Goal: Find specific page/section: Find specific page/section

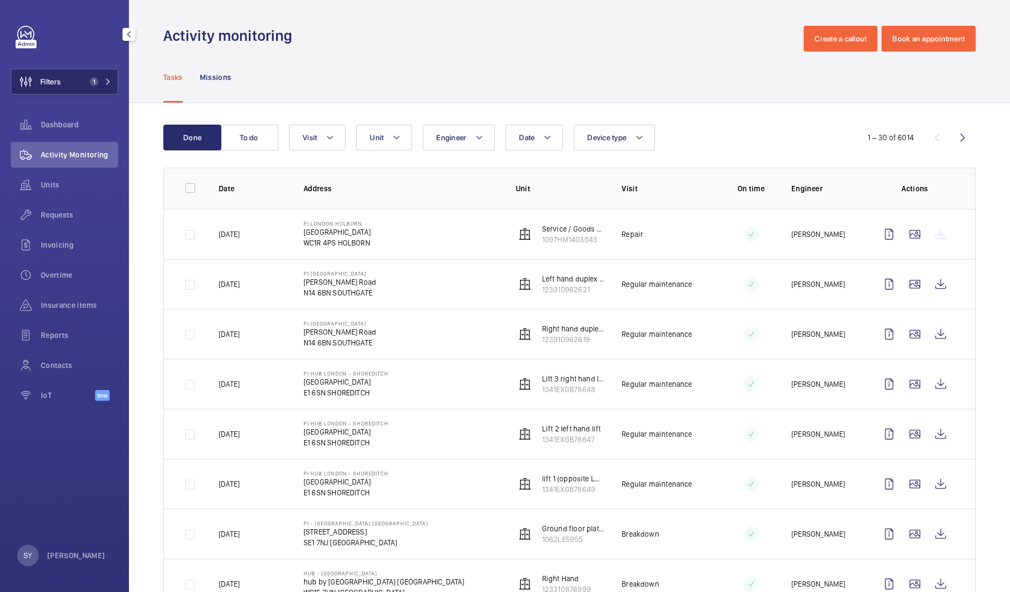
click at [63, 94] on button "Filters 1" at bounding box center [64, 82] width 107 height 26
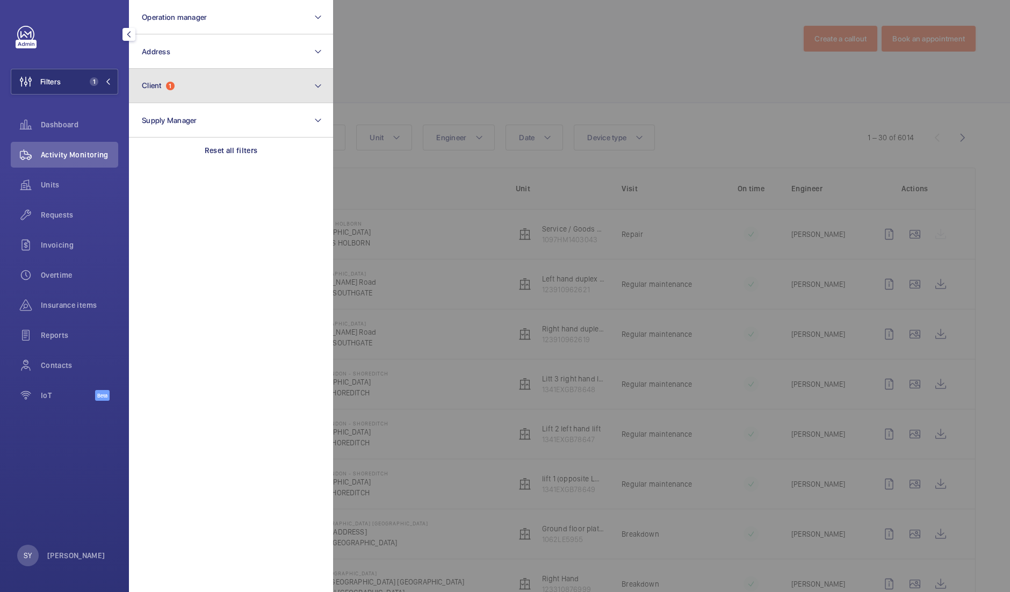
click at [208, 76] on button "Client 1" at bounding box center [231, 86] width 204 height 34
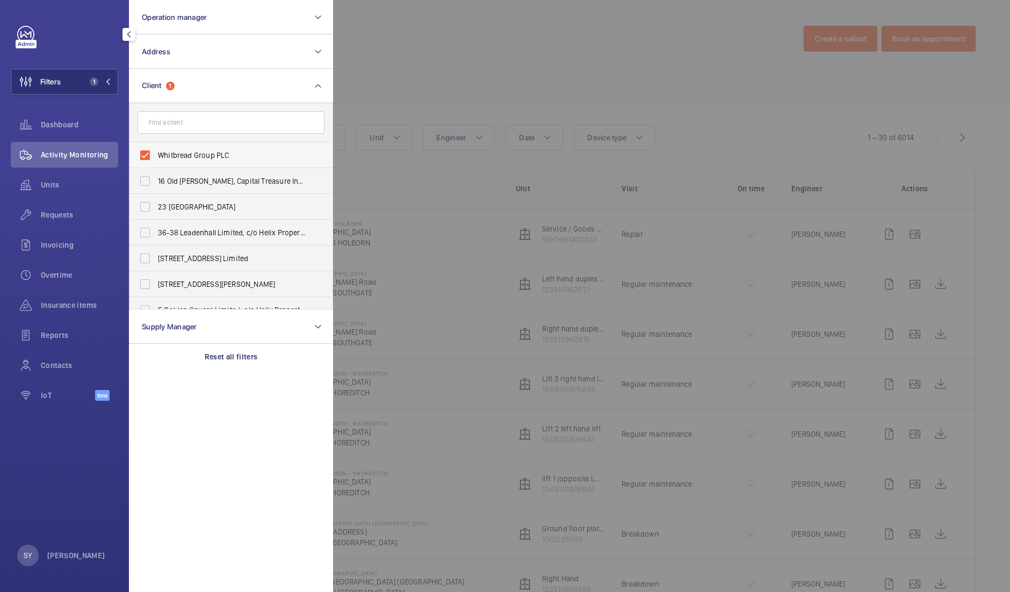
click at [197, 155] on span "Whitbread Group PLC" at bounding box center [232, 155] width 148 height 11
click at [156, 155] on input "Whitbread Group PLC" at bounding box center [144, 155] width 21 height 21
checkbox input "false"
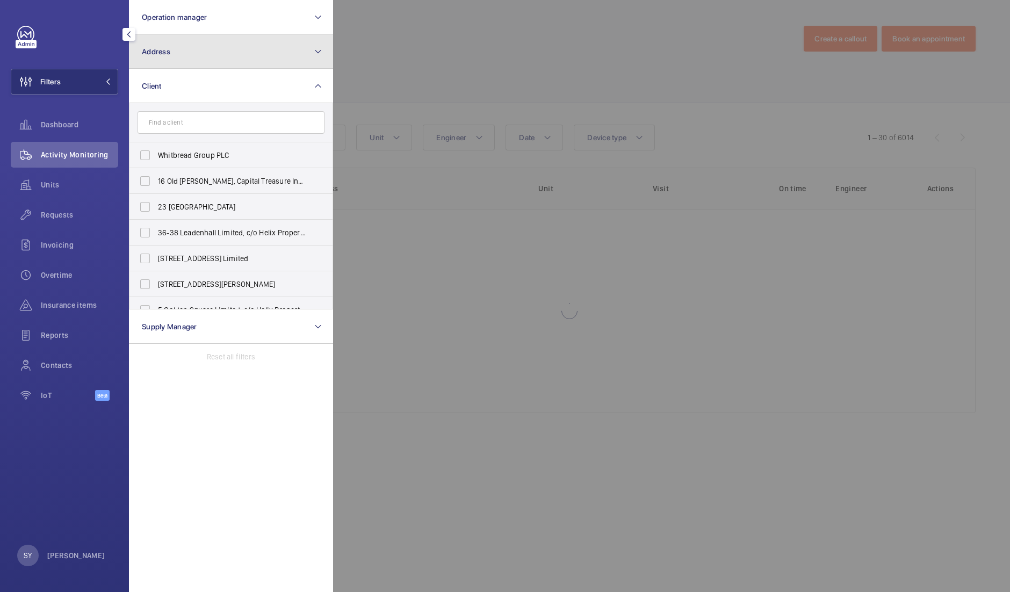
click at [181, 54] on button "Address" at bounding box center [231, 51] width 204 height 34
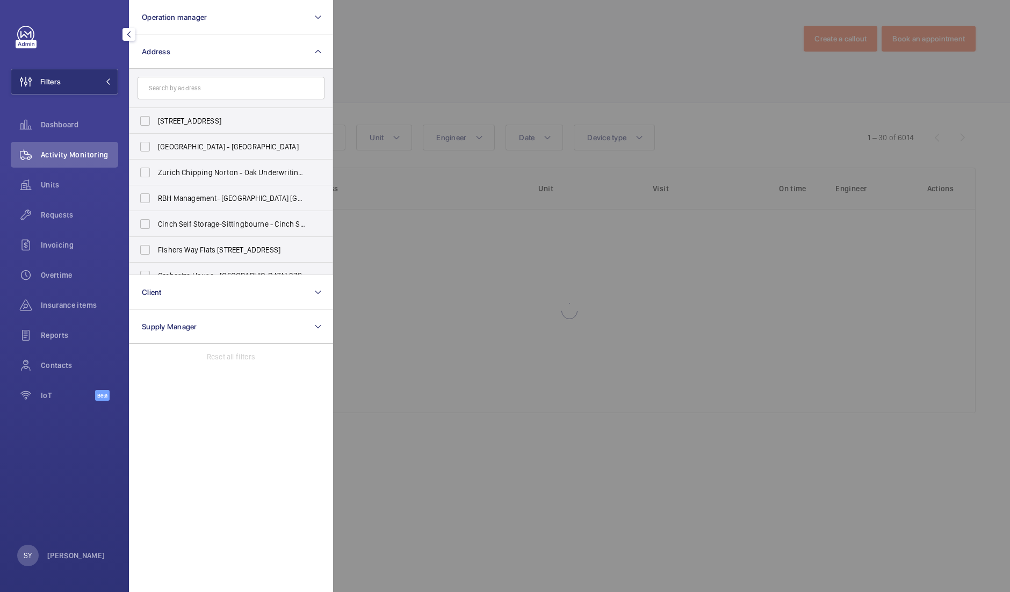
click at [200, 89] on input "text" at bounding box center [231, 88] width 187 height 23
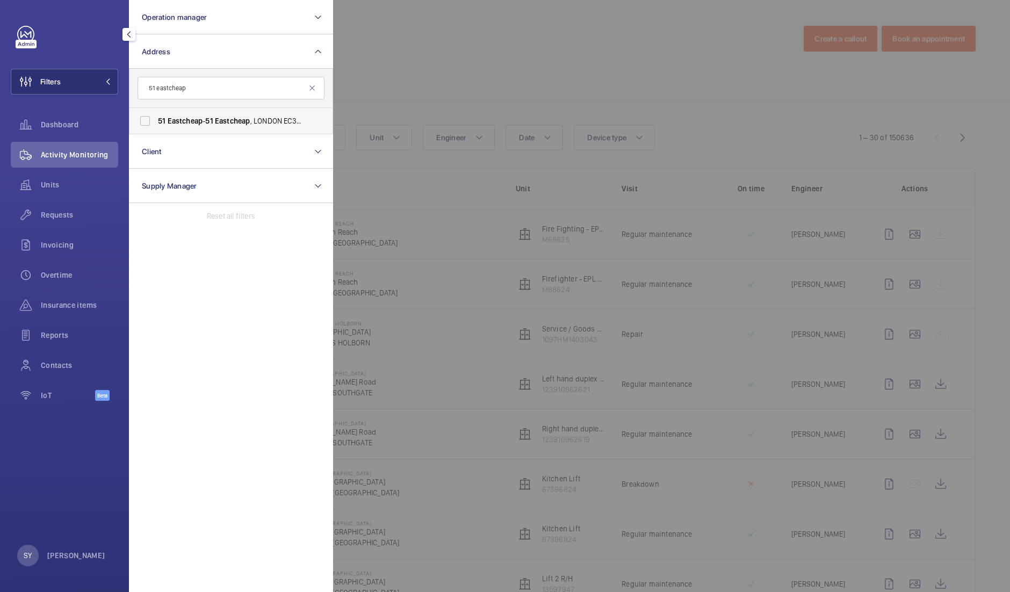
type input "51 eastcheap"
click at [213, 117] on span "51" at bounding box center [209, 121] width 8 height 9
click at [156, 116] on input "[STREET_ADDRESS]" at bounding box center [144, 120] width 21 height 21
checkbox input "true"
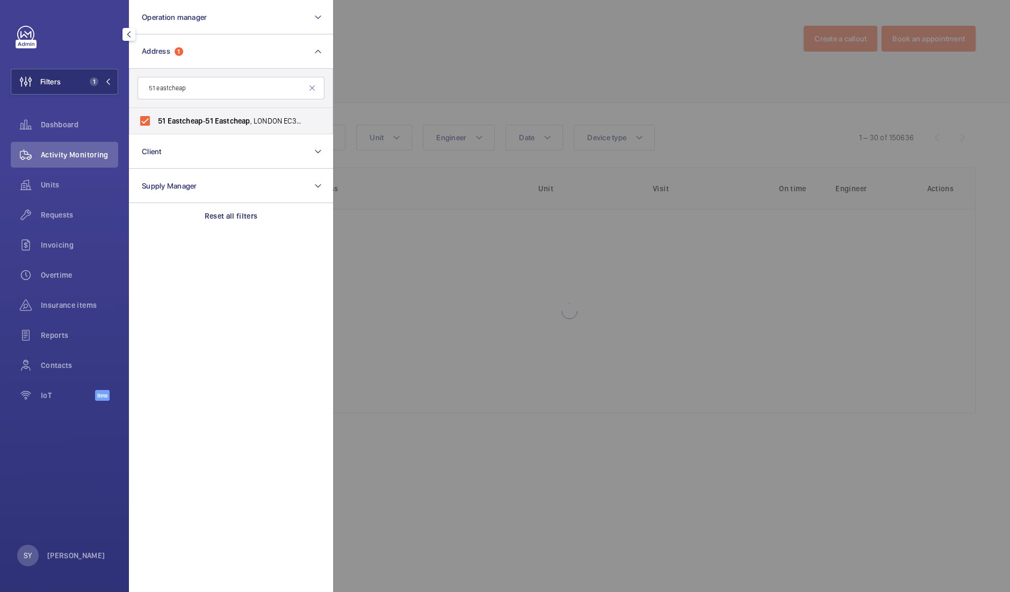
click at [557, 57] on div at bounding box center [838, 296] width 1010 height 592
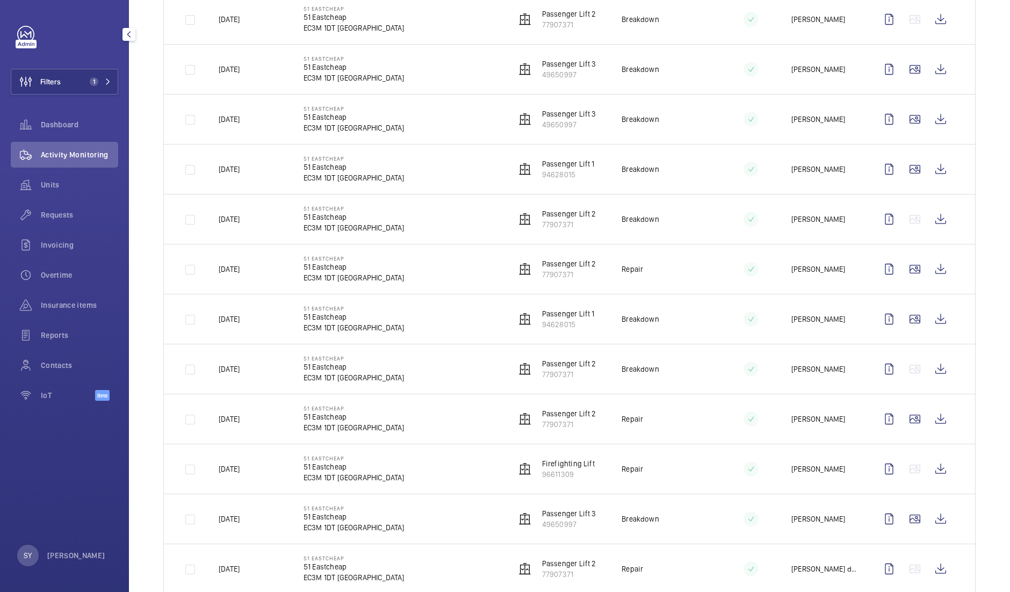
scroll to position [1134, 0]
